Goal: Information Seeking & Learning: Learn about a topic

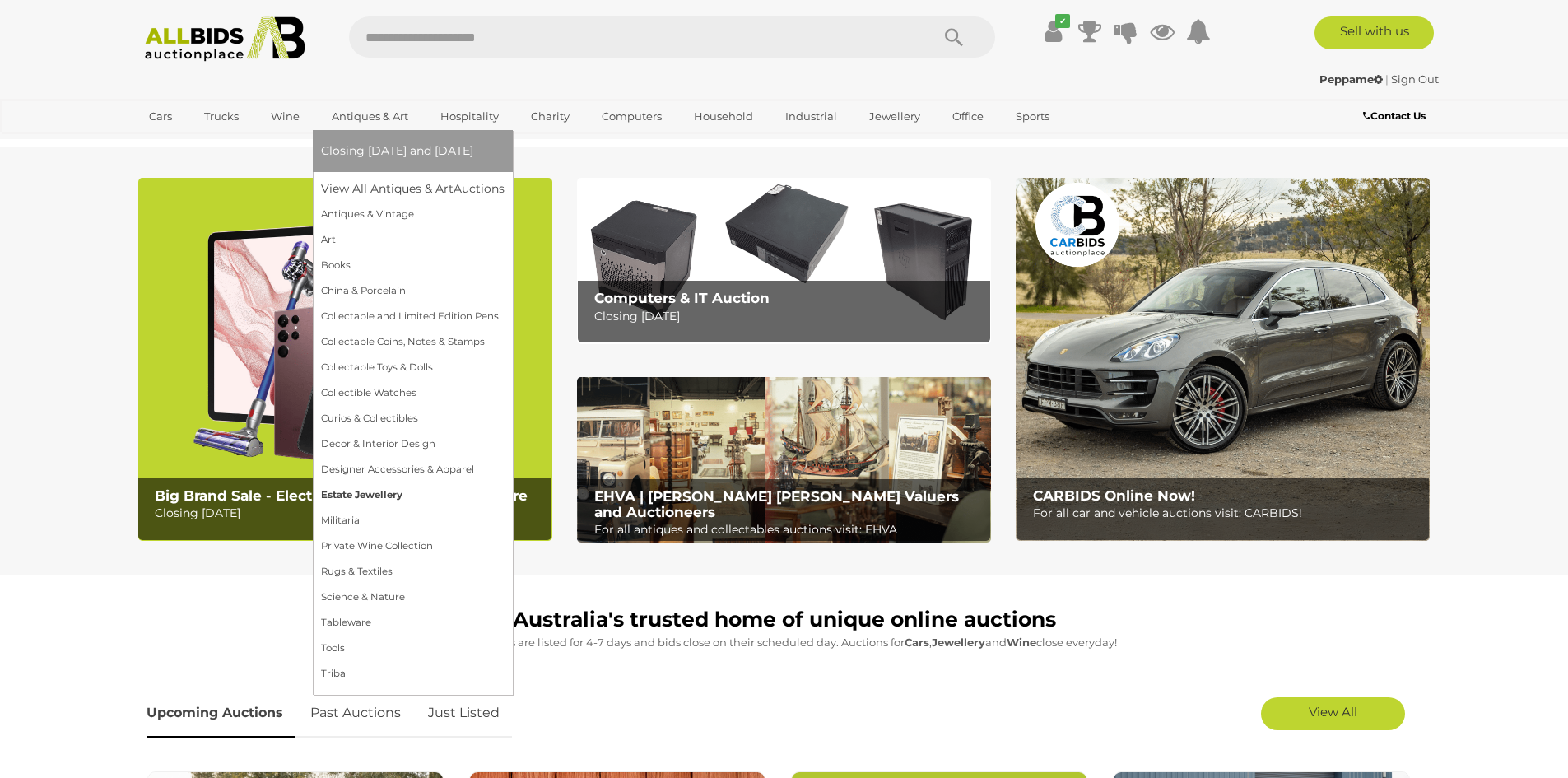
click at [350, 499] on link "Estate Jewellery" at bounding box center [413, 496] width 184 height 26
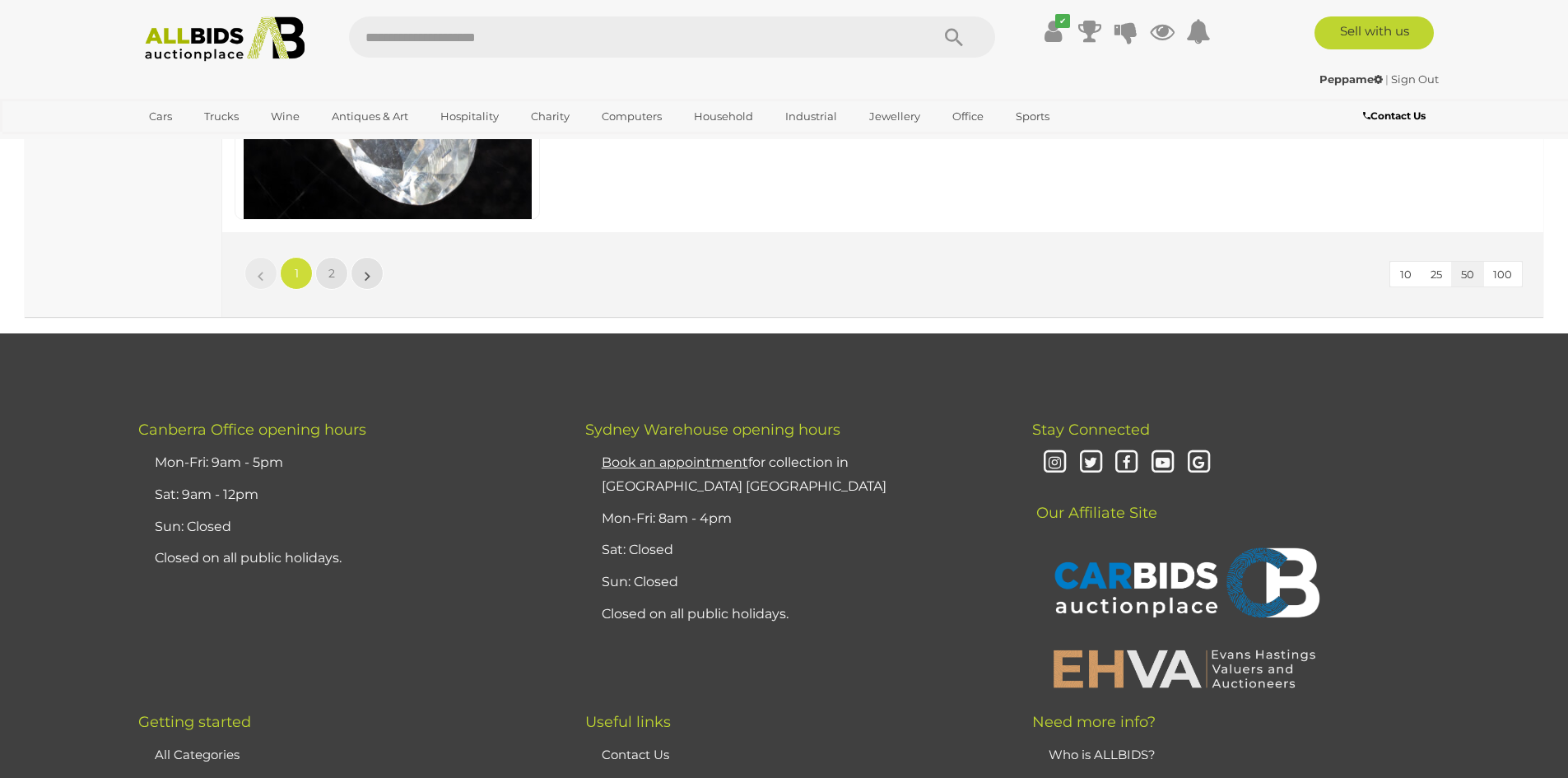
scroll to position [15976, 0]
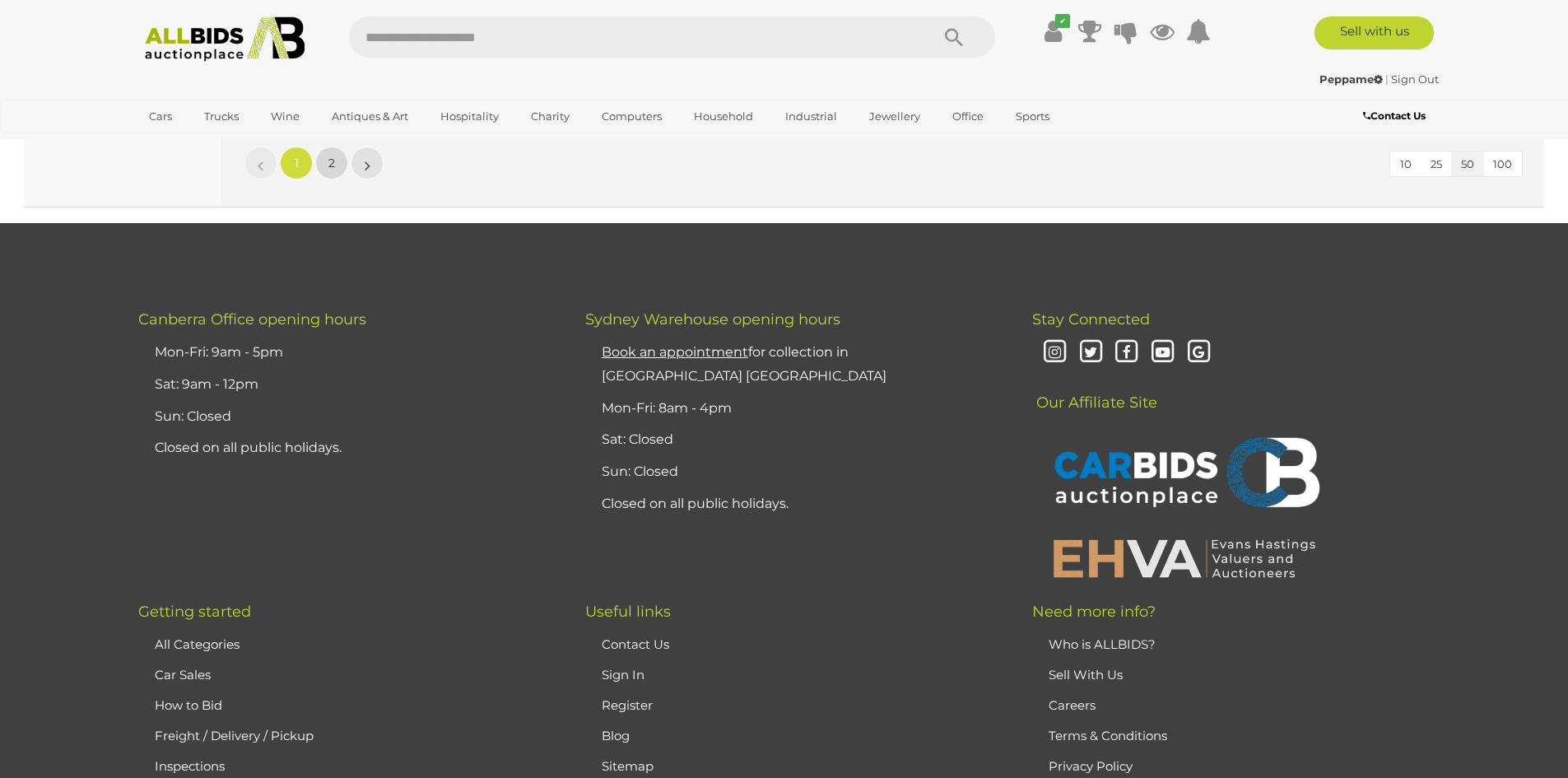
click at [320, 170] on link "2" at bounding box center [331, 163] width 33 height 33
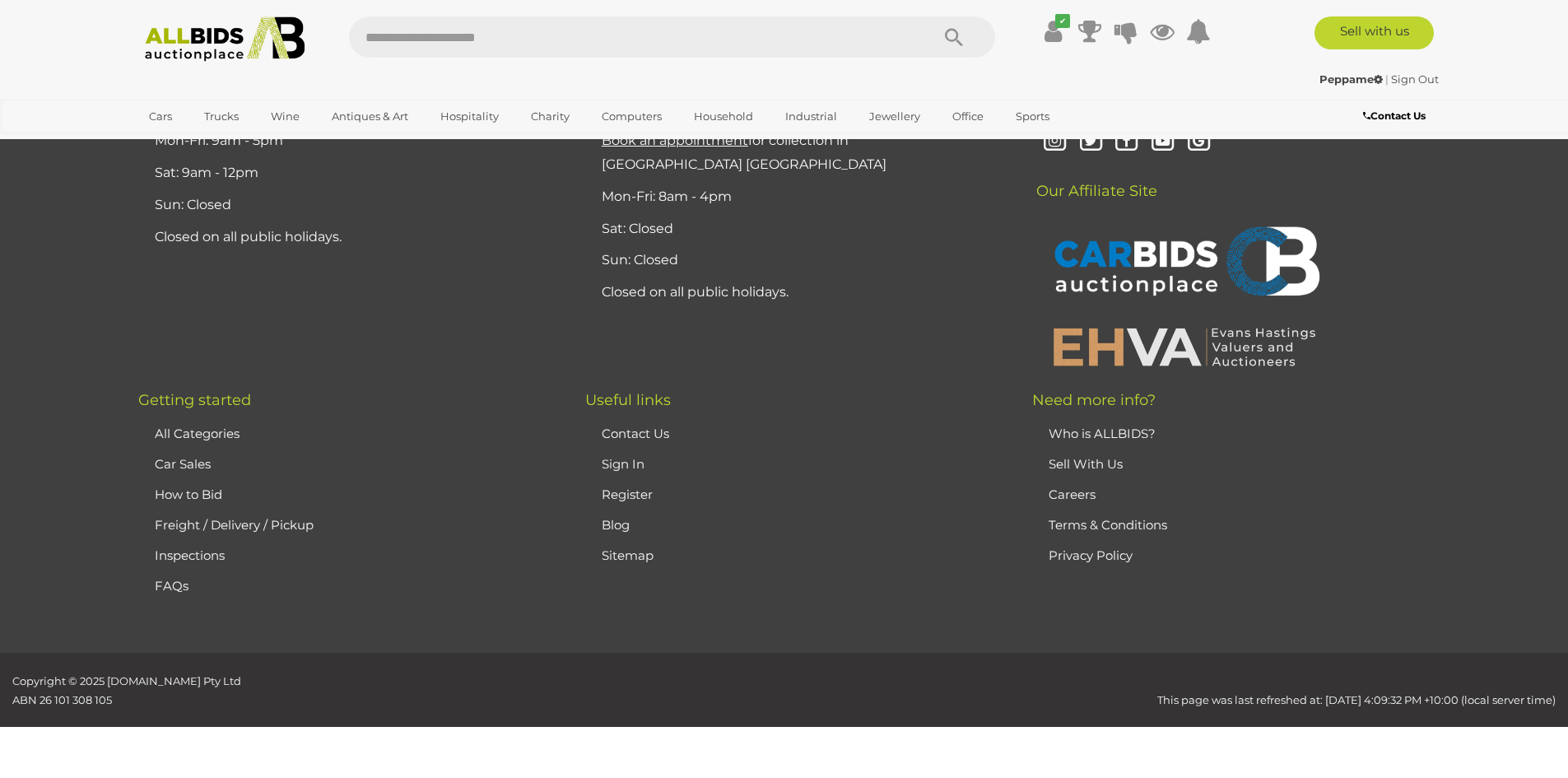
scroll to position [81, 0]
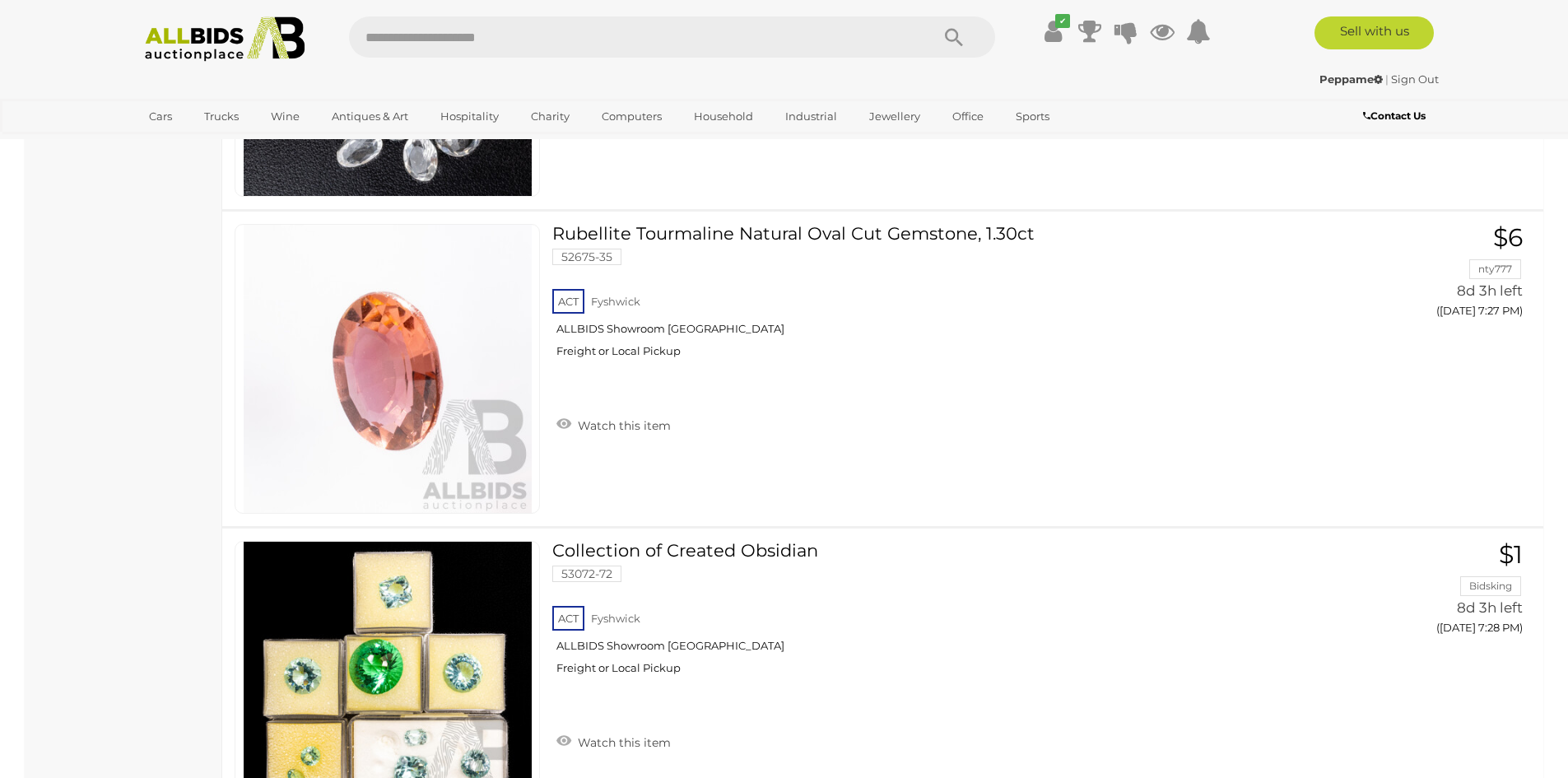
scroll to position [7081, 0]
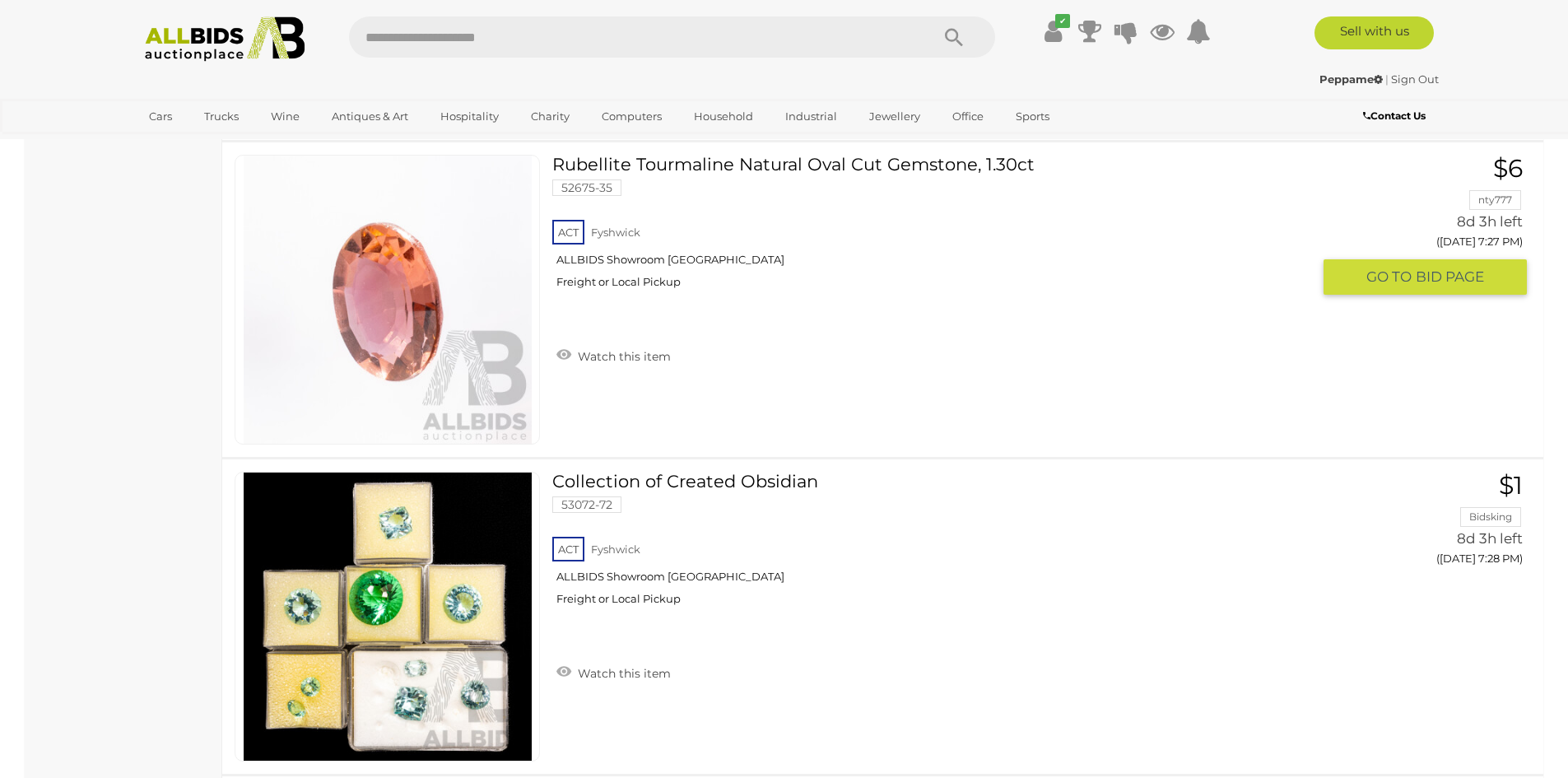
click at [744, 161] on link "Rubellite Tourmaline Natural Oval Cut Gemstone, 1.30ct 52675-35 ACT Fyshwick" at bounding box center [937, 228] width 746 height 147
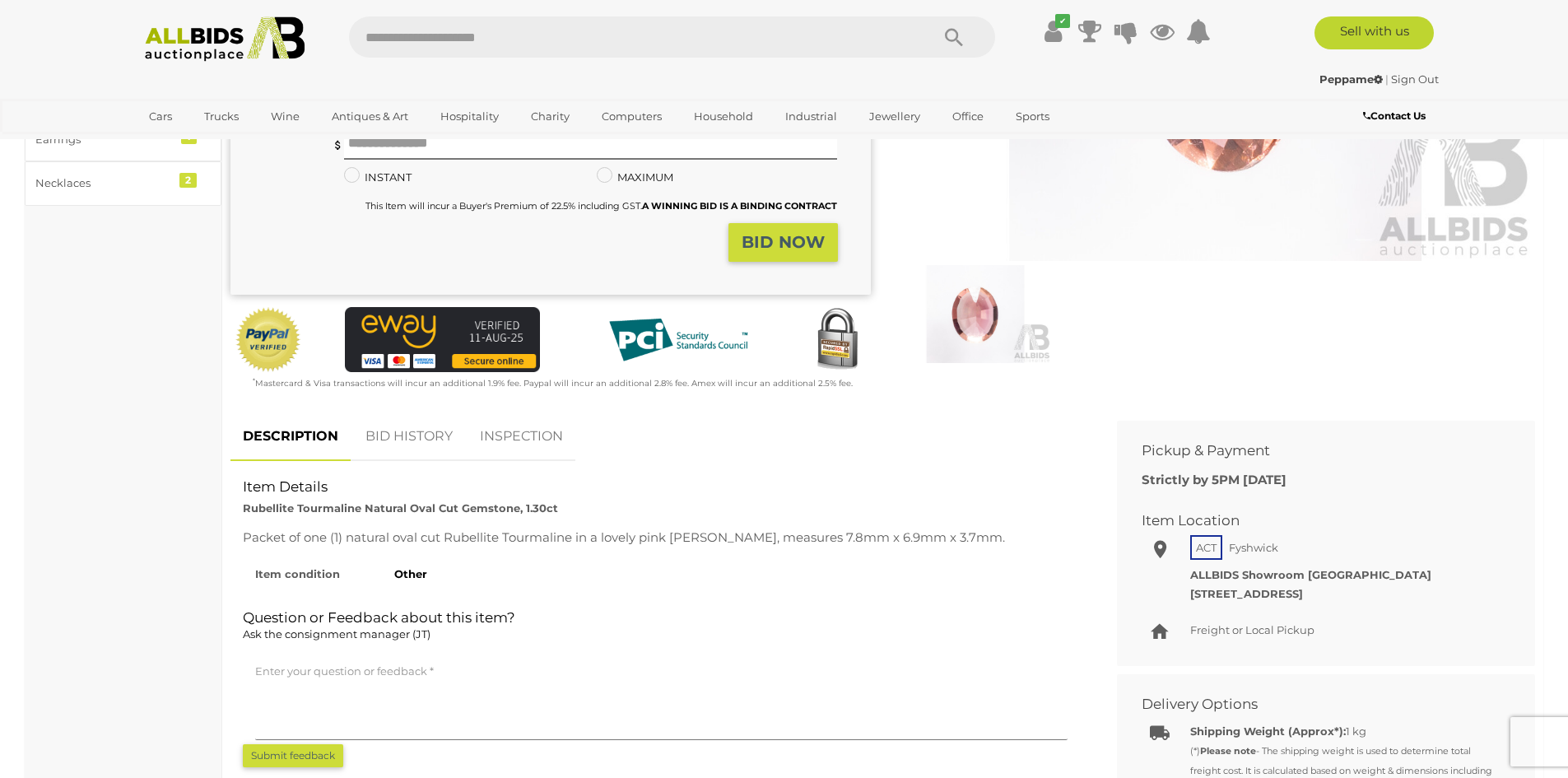
scroll to position [329, 0]
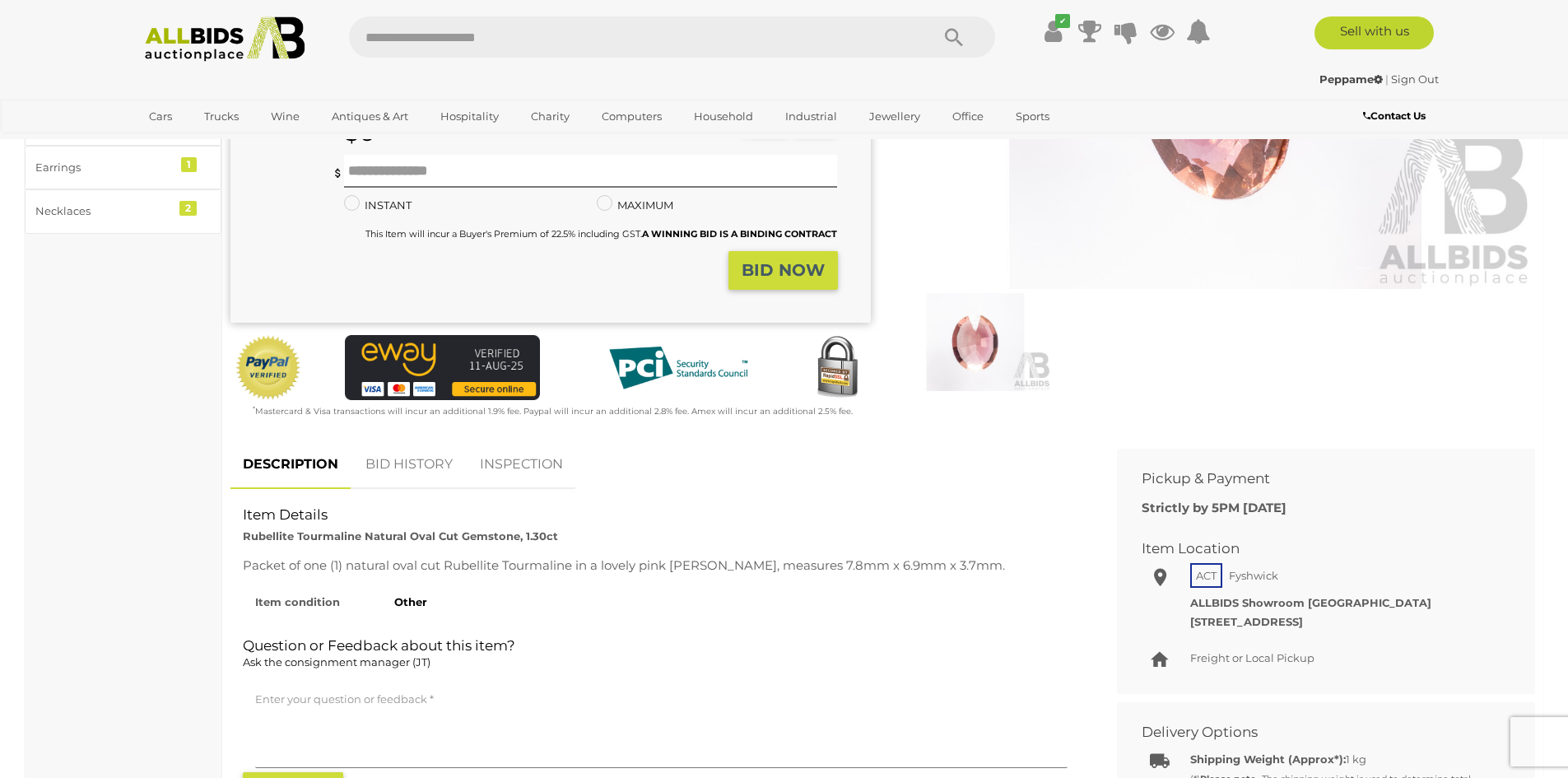
click at [972, 348] on img at bounding box center [975, 342] width 152 height 98
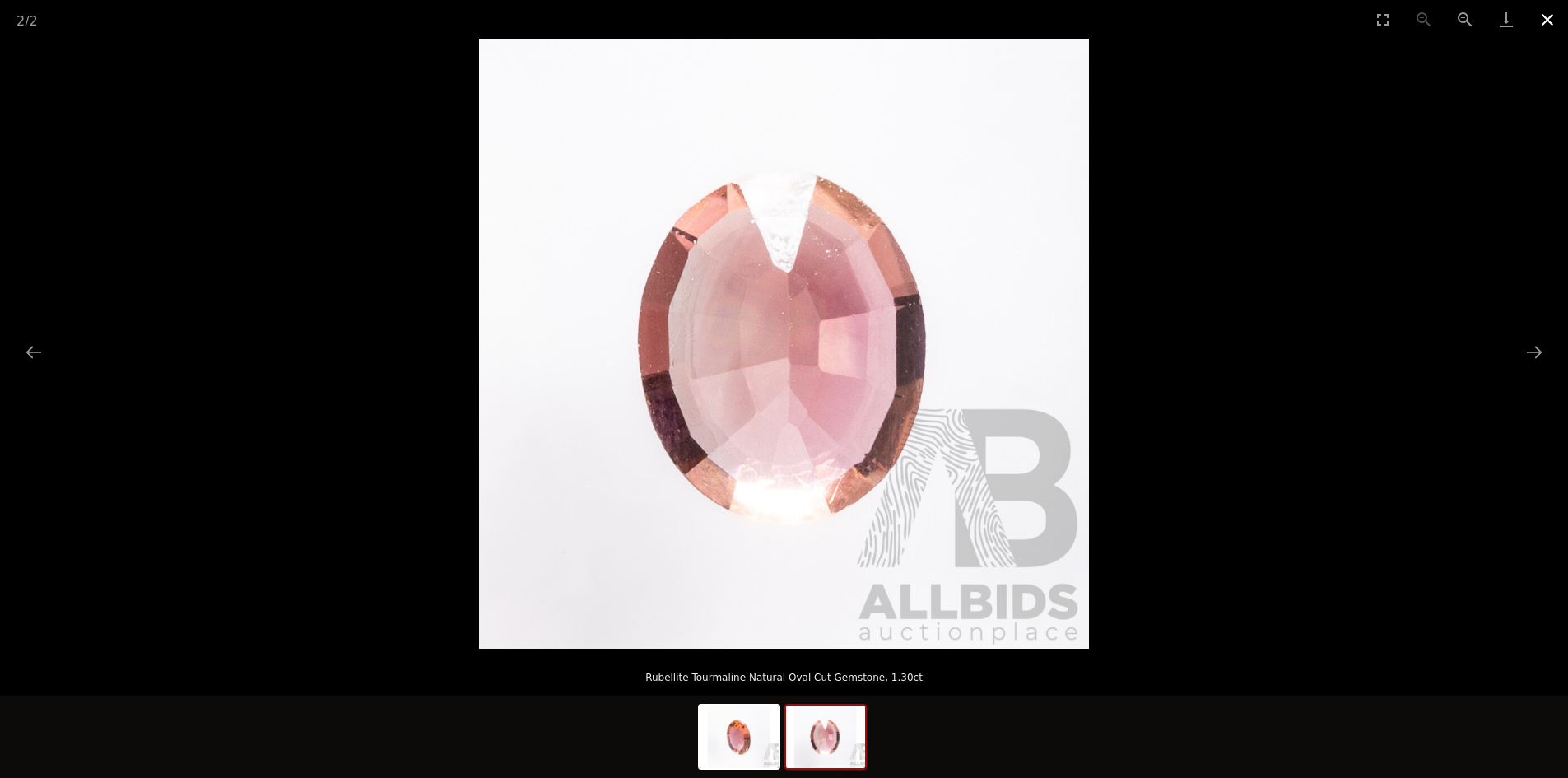
click at [1543, 17] on button "Close gallery" at bounding box center [1547, 19] width 41 height 39
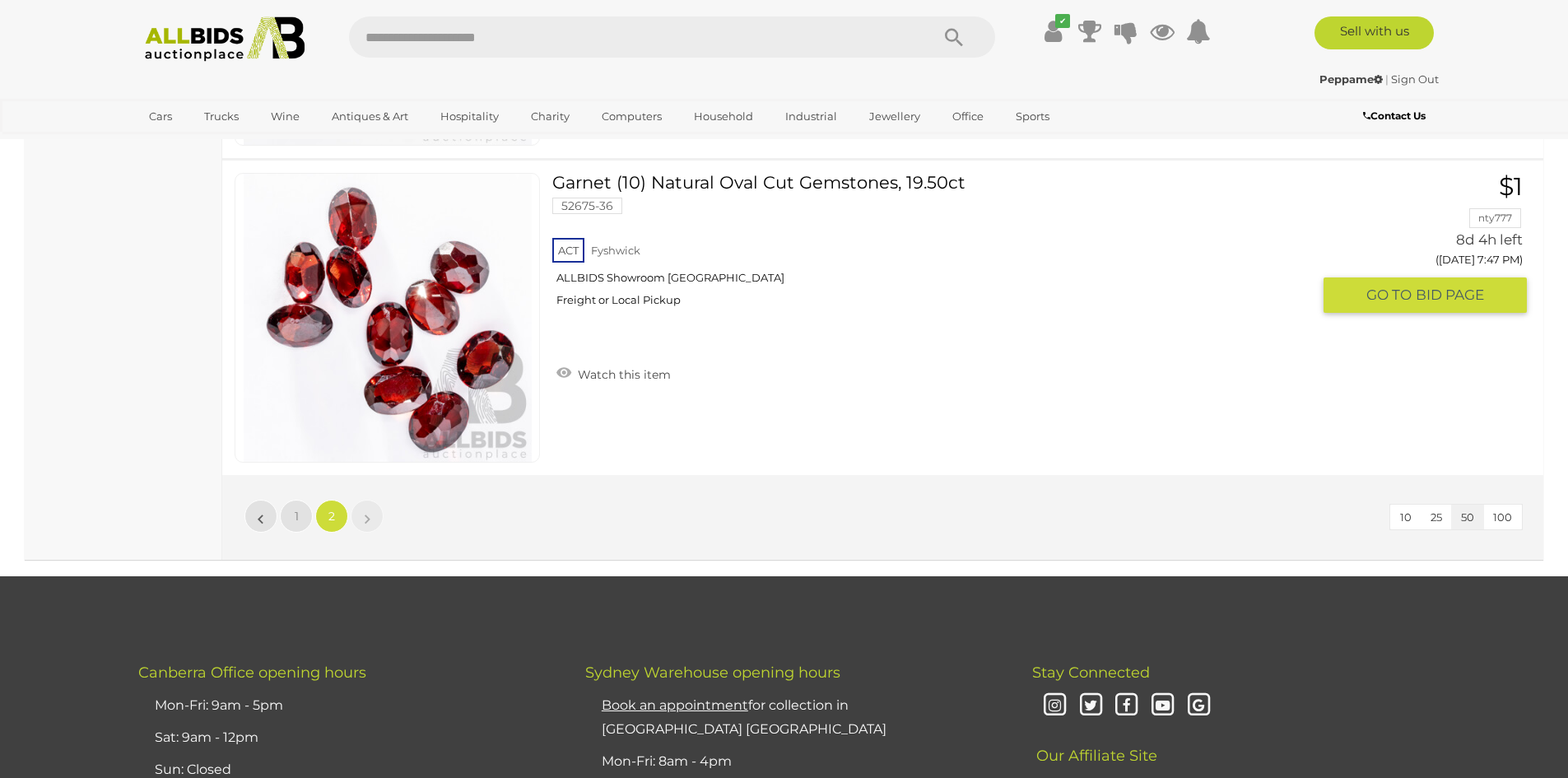
scroll to position [13395, 0]
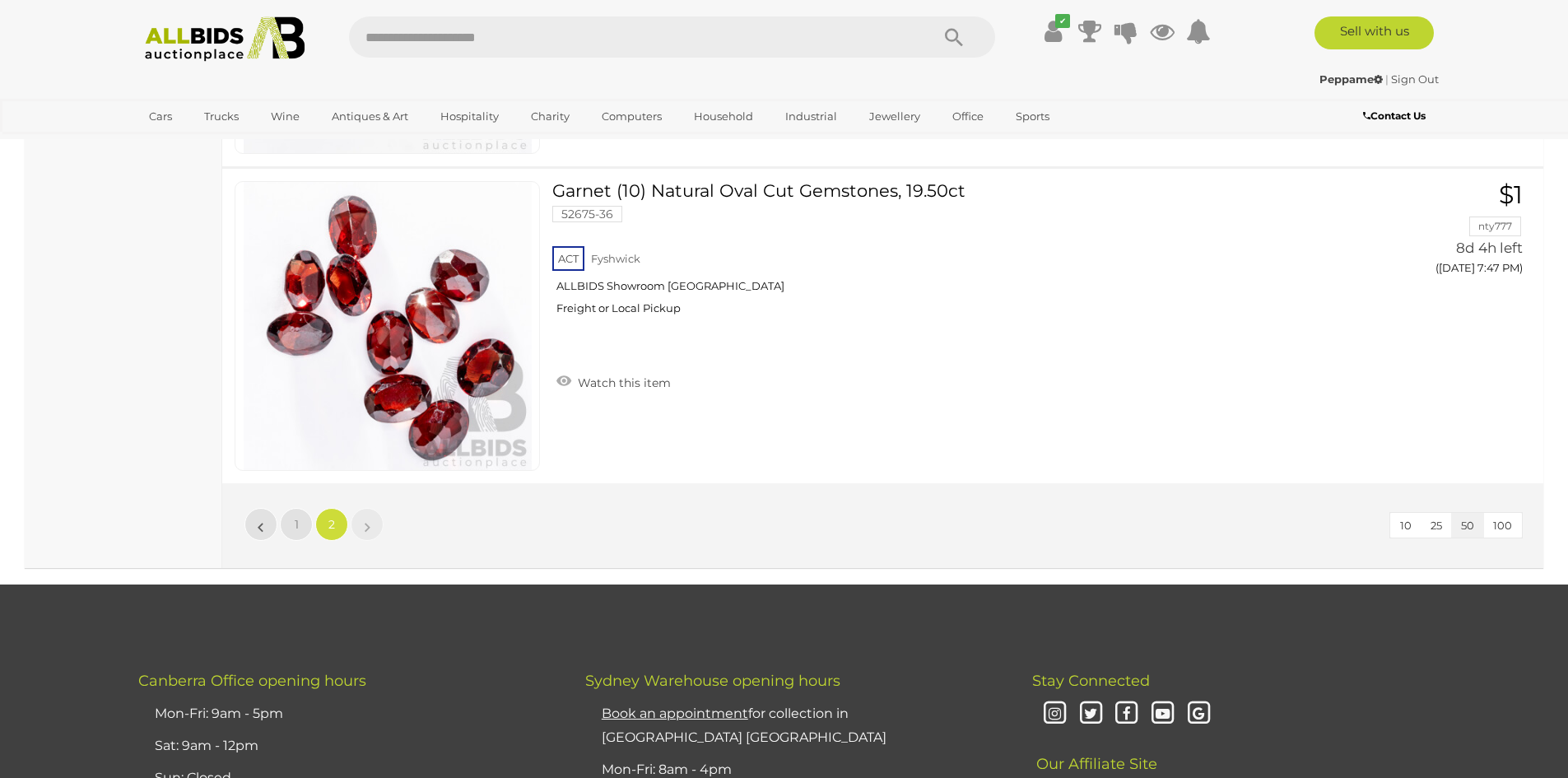
click at [373, 530] on link "»" at bounding box center [367, 524] width 33 height 33
